Goal: Find specific page/section

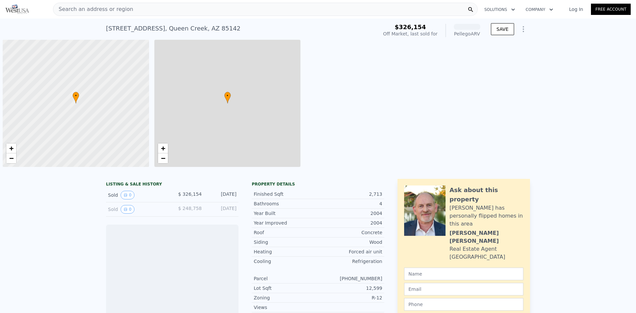
scroll to position [0, 3]
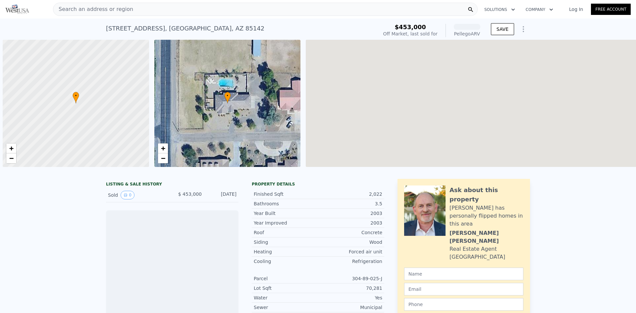
scroll to position [0, 3]
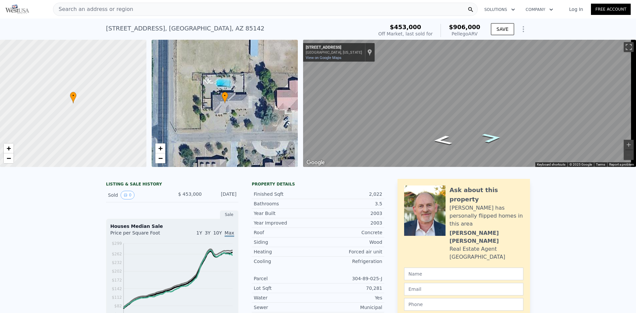
click at [492, 137] on icon "Go East, E Navajo Dr" at bounding box center [491, 138] width 35 height 14
click at [494, 138] on icon "Go East, E Navajo Dr" at bounding box center [491, 138] width 35 height 14
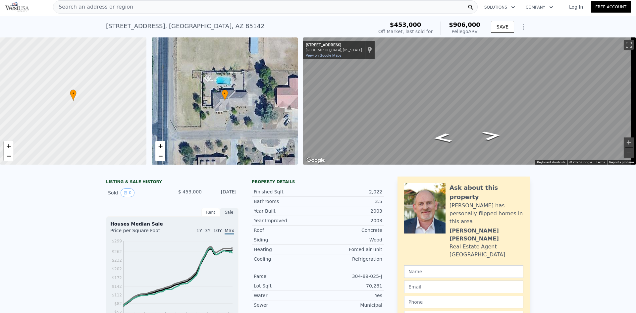
scroll to position [0, 0]
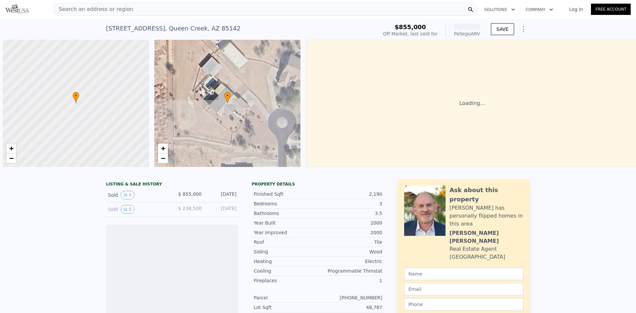
scroll to position [0, 3]
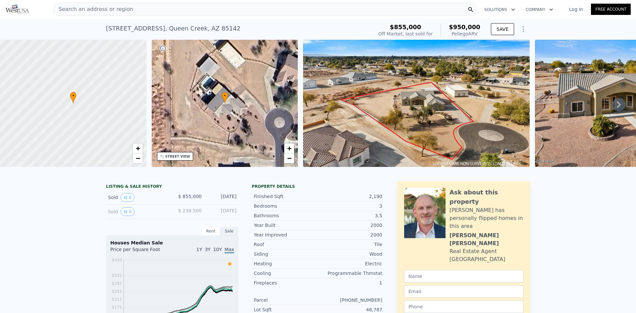
click at [437, 114] on img at bounding box center [416, 103] width 227 height 127
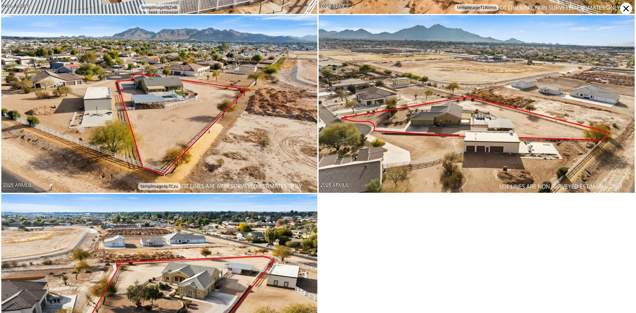
scroll to position [4536, 0]
